Goal: Transaction & Acquisition: Purchase product/service

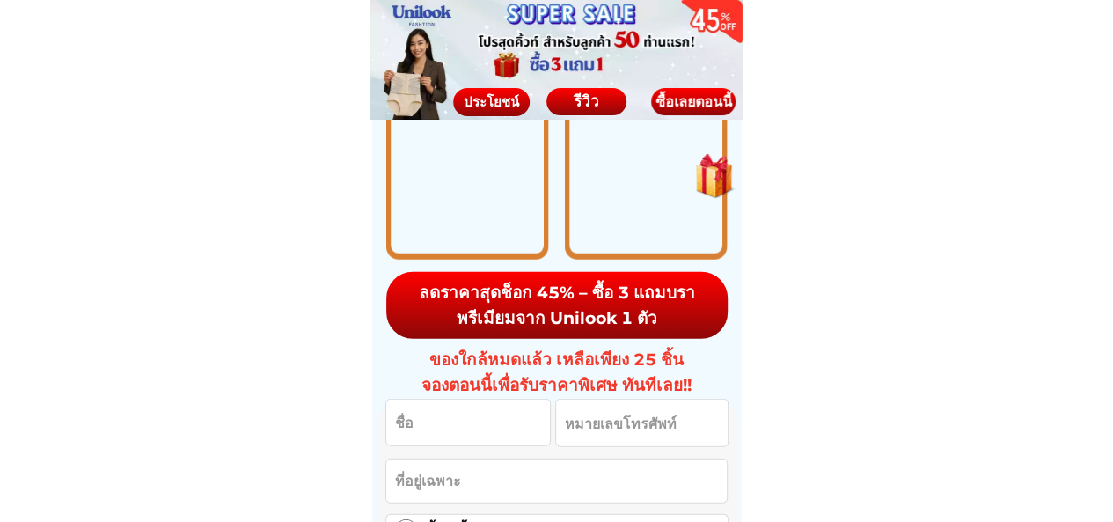
scroll to position [2551, 0]
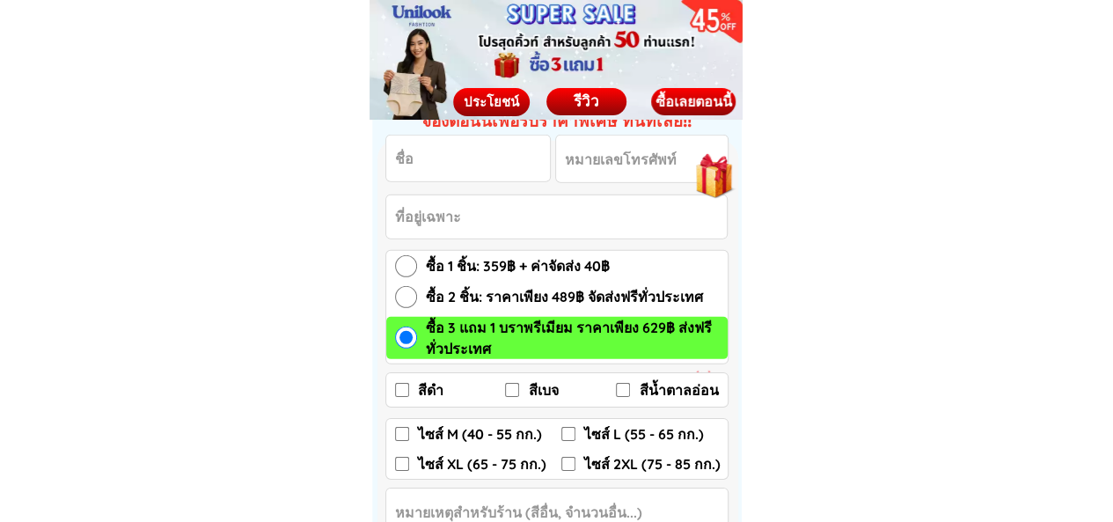
scroll to position [2551, 0]
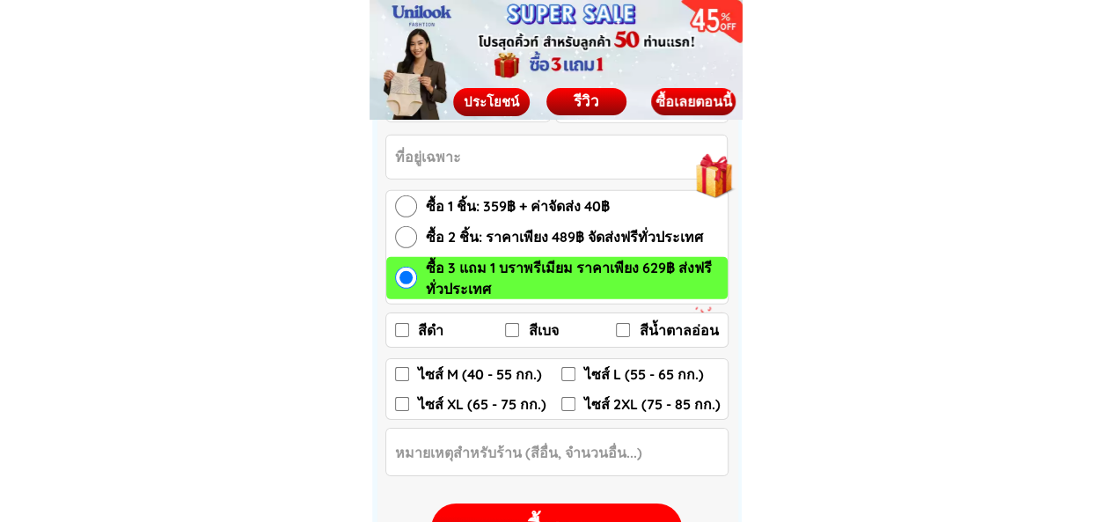
scroll to position [2639, 0]
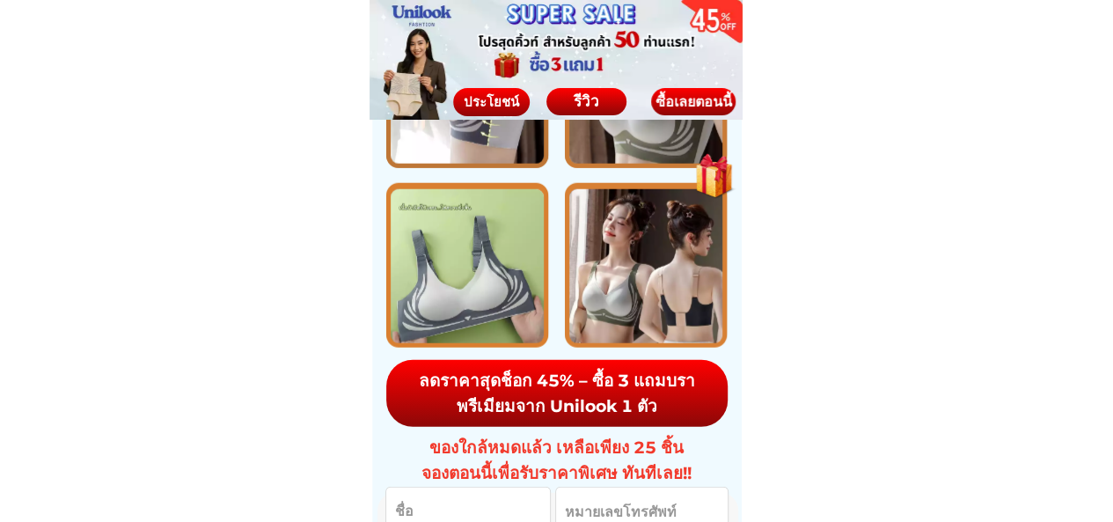
scroll to position [2551, 0]
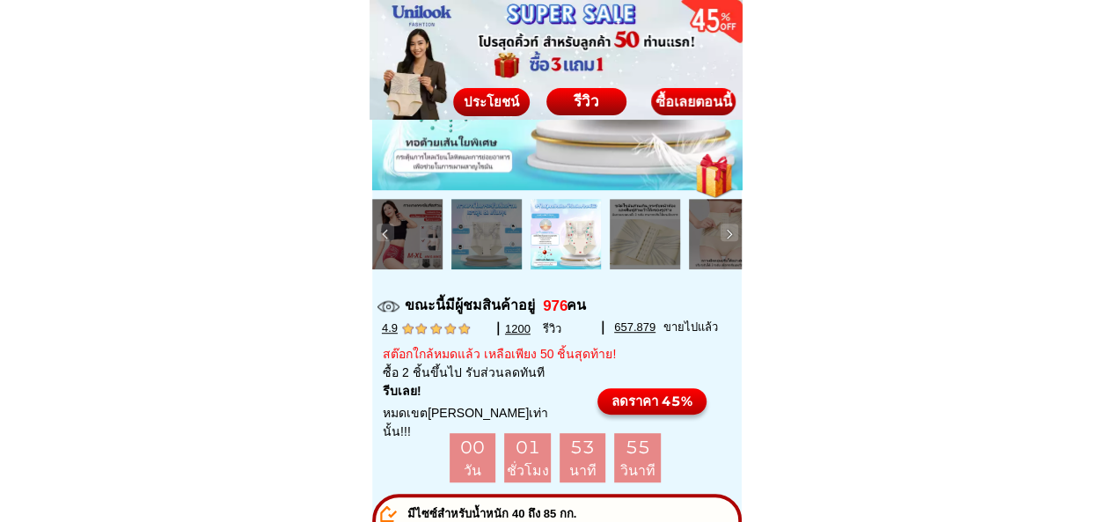
scroll to position [88, 0]
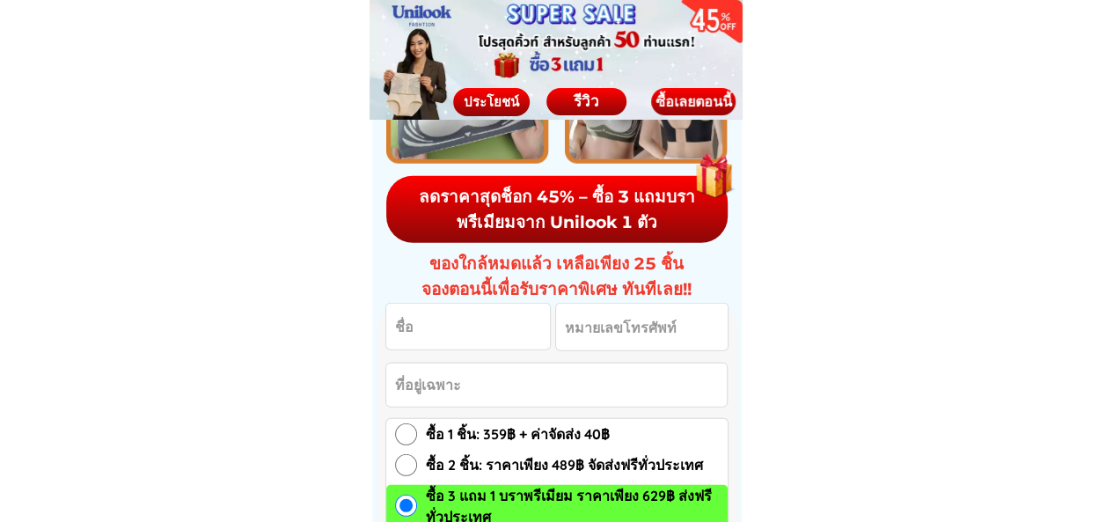
scroll to position [2551, 0]
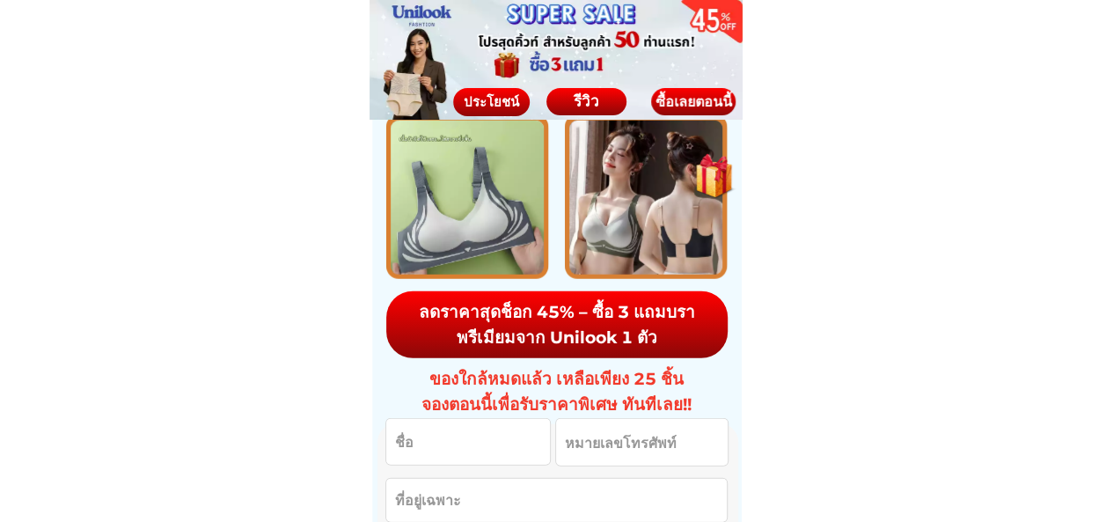
scroll to position [2375, 0]
